Goal: Check status: Check status

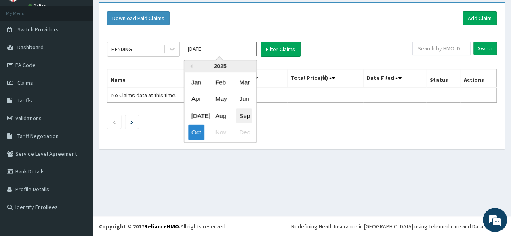
click at [245, 114] on div "Sep" at bounding box center [244, 115] width 16 height 15
type input "[DATE]"
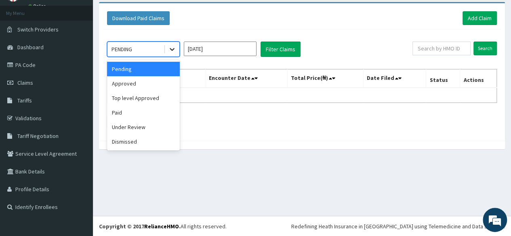
click at [174, 49] on icon at bounding box center [172, 49] width 8 height 8
click at [145, 128] on div "Under Review" at bounding box center [143, 127] width 73 height 15
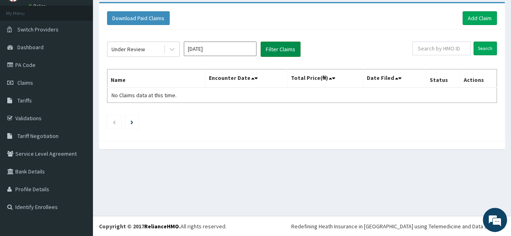
click at [274, 51] on button "Filter Claims" at bounding box center [281, 49] width 40 height 15
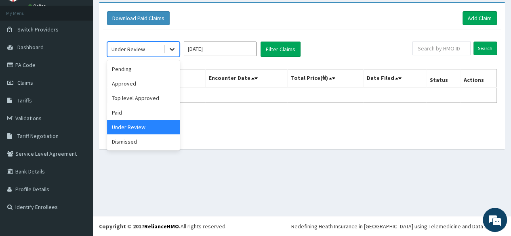
click at [169, 50] on icon at bounding box center [172, 49] width 8 height 8
click at [131, 111] on div "Paid" at bounding box center [143, 112] width 73 height 15
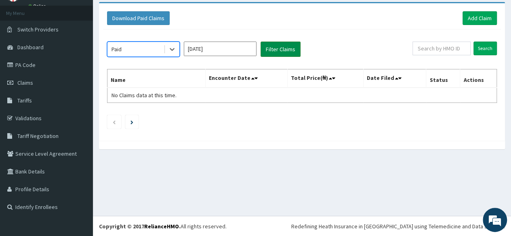
click at [281, 52] on button "Filter Claims" at bounding box center [281, 49] width 40 height 15
click at [283, 51] on button "Filter Claims" at bounding box center [281, 49] width 40 height 15
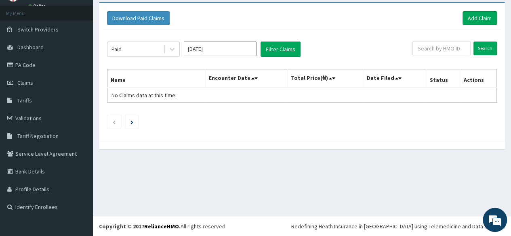
click at [236, 49] on input "Sep 2025" at bounding box center [220, 49] width 73 height 15
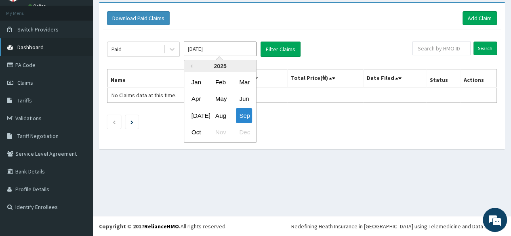
click at [39, 47] on span "Dashboard" at bounding box center [30, 47] width 26 height 7
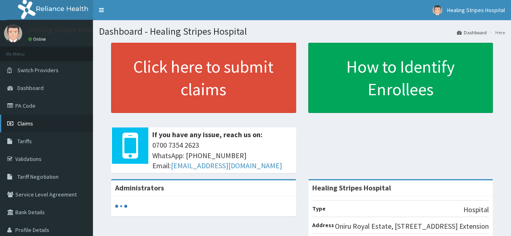
click at [30, 122] on span "Claims" at bounding box center [25, 123] width 16 height 7
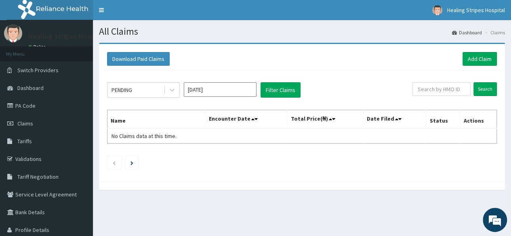
click at [220, 91] on input "[DATE]" at bounding box center [220, 89] width 73 height 15
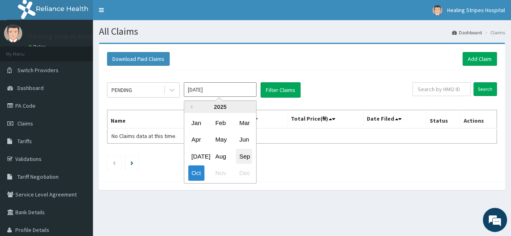
click at [244, 158] on div "Sep" at bounding box center [244, 156] width 16 height 15
type input "[DATE]"
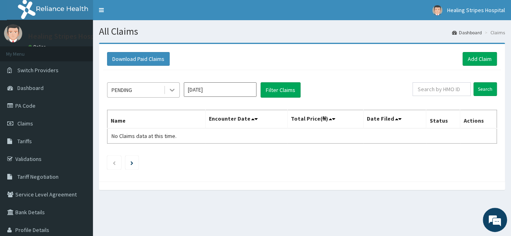
click at [169, 93] on icon at bounding box center [172, 90] width 8 height 8
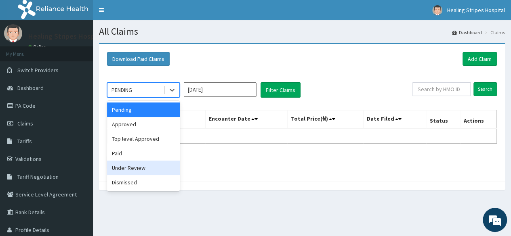
click at [156, 168] on div "Under Review" at bounding box center [143, 168] width 73 height 15
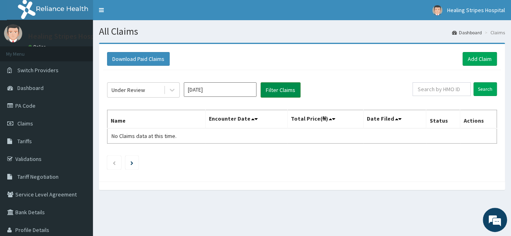
click at [288, 89] on button "Filter Claims" at bounding box center [281, 89] width 40 height 15
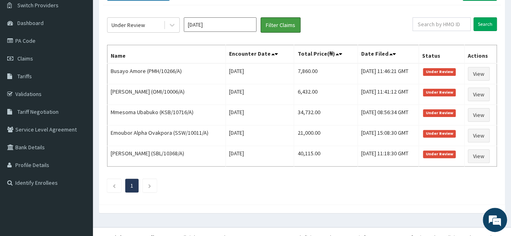
scroll to position [74, 0]
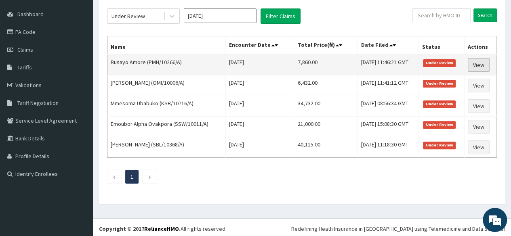
click at [482, 64] on link "View" at bounding box center [479, 65] width 22 height 14
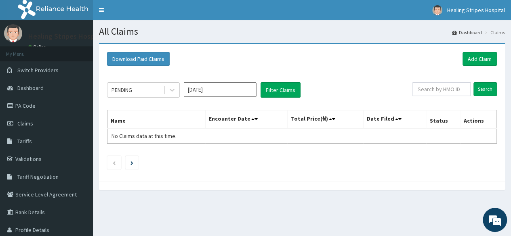
scroll to position [41, 0]
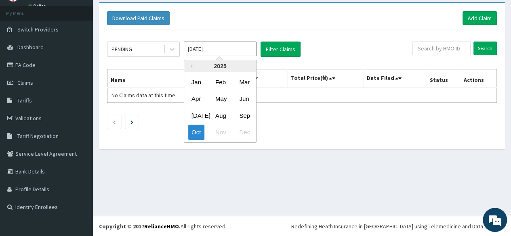
click at [236, 51] on input "[DATE]" at bounding box center [220, 49] width 73 height 15
click at [247, 114] on div "Sep" at bounding box center [244, 115] width 16 height 15
type input "[DATE]"
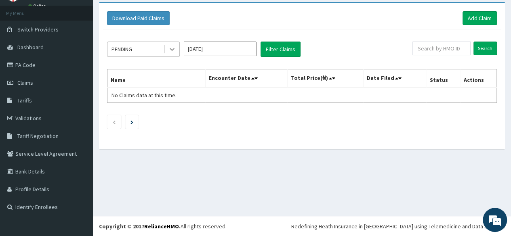
click at [173, 49] on icon at bounding box center [172, 50] width 5 height 3
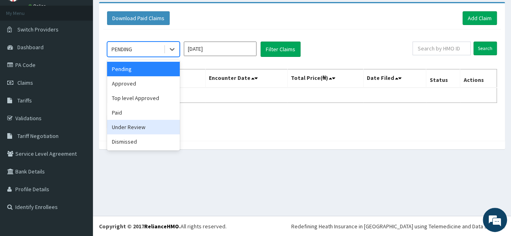
click at [152, 127] on div "Under Review" at bounding box center [143, 127] width 73 height 15
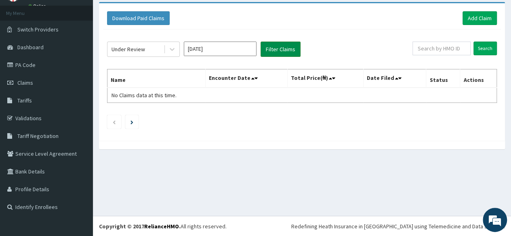
click at [289, 51] on button "Filter Claims" at bounding box center [281, 49] width 40 height 15
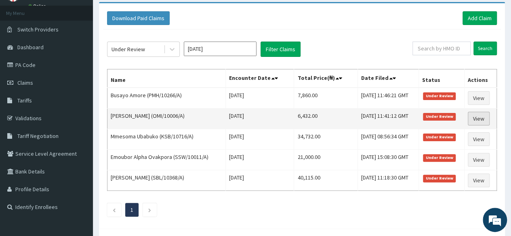
click at [479, 118] on link "View" at bounding box center [479, 119] width 22 height 14
